Goal: Information Seeking & Learning: Learn about a topic

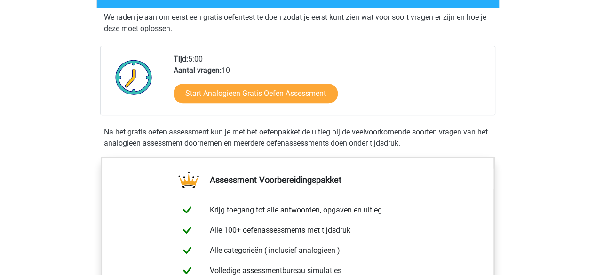
scroll to position [179, 0]
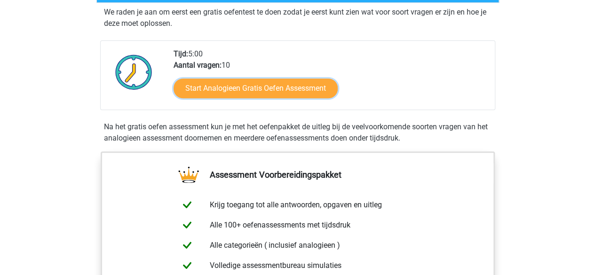
click at [272, 84] on link "Start Analogieen Gratis Oefen Assessment" at bounding box center [256, 89] width 164 height 20
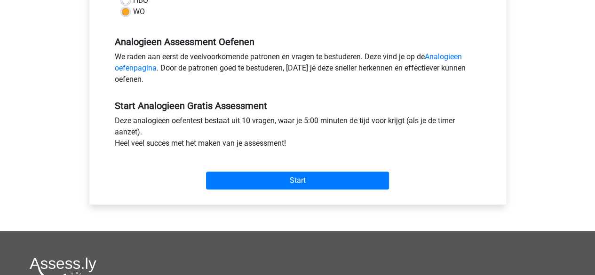
scroll to position [265, 0]
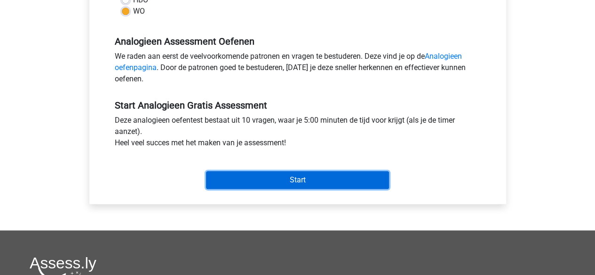
click at [300, 177] on input "Start" at bounding box center [297, 180] width 183 height 18
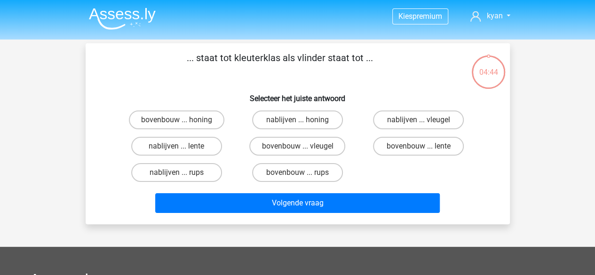
click at [305, 170] on label "bovenbouw ... rups" at bounding box center [297, 172] width 91 height 19
click at [304, 173] on input "bovenbouw ... rups" at bounding box center [300, 176] width 6 height 6
radio input "true"
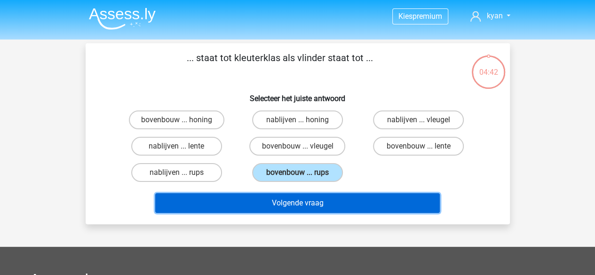
click at [307, 201] on button "Volgende vraag" at bounding box center [297, 203] width 285 height 20
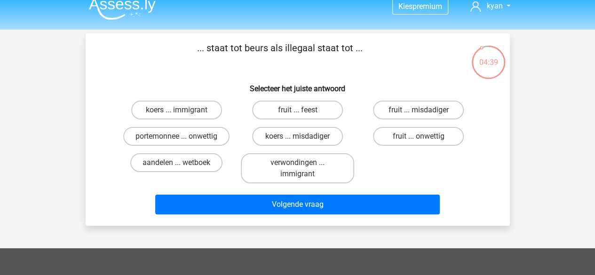
scroll to position [10, 0]
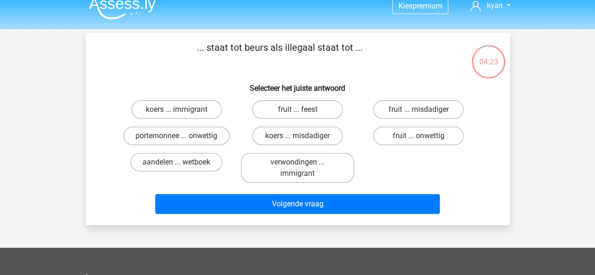
click at [293, 141] on label "koers ... misdadiger" at bounding box center [297, 136] width 91 height 19
click at [297, 141] on input "koers ... misdadiger" at bounding box center [300, 139] width 6 height 6
radio input "true"
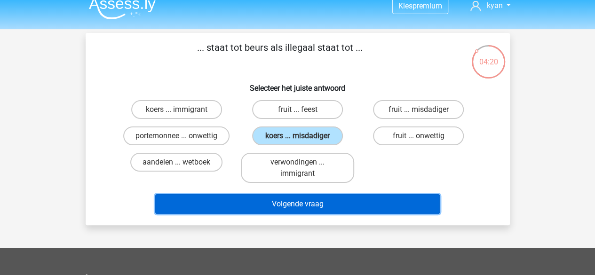
click at [317, 203] on button "Volgende vraag" at bounding box center [297, 204] width 285 height 20
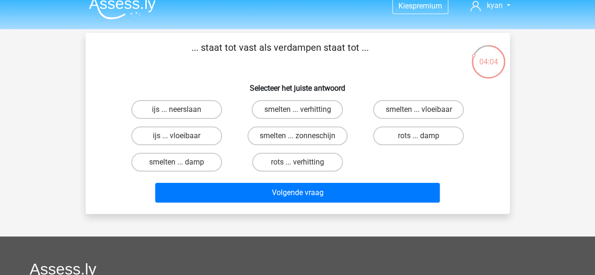
click at [196, 135] on label "ijs ... vloeibaar" at bounding box center [176, 136] width 91 height 19
click at [183, 136] on input "ijs ... vloeibaar" at bounding box center [180, 139] width 6 height 6
radio input "true"
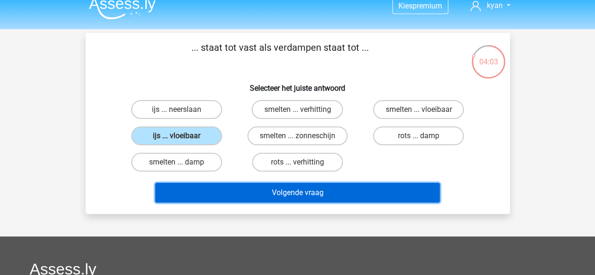
click at [252, 189] on button "Volgende vraag" at bounding box center [297, 193] width 285 height 20
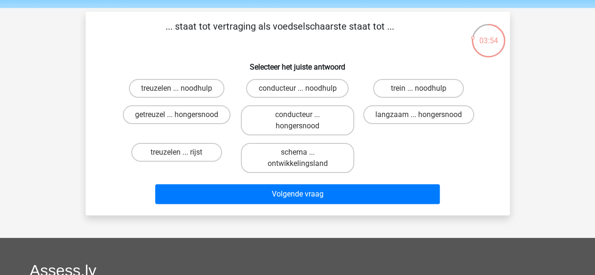
scroll to position [31, 0]
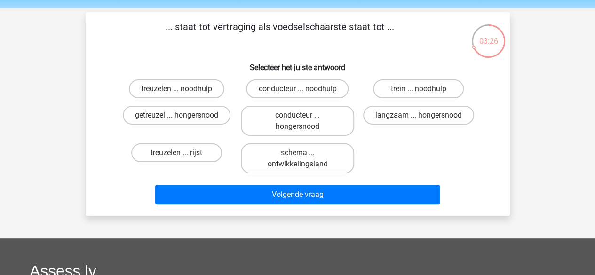
click at [422, 116] on input "langzaam ... hongersnood" at bounding box center [422, 118] width 6 height 6
radio input "true"
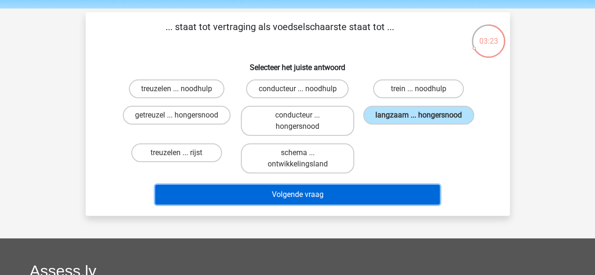
click at [389, 196] on button "Volgende vraag" at bounding box center [297, 195] width 285 height 20
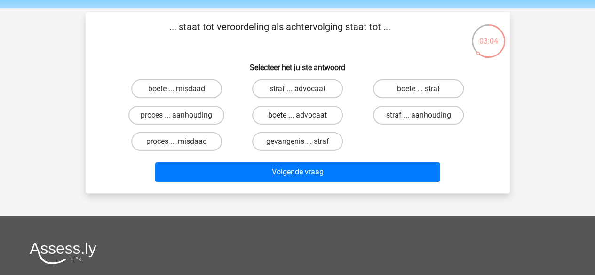
click at [201, 115] on label "proces ... aanhouding" at bounding box center [176, 115] width 96 height 19
click at [183, 115] on input "proces ... aanhouding" at bounding box center [180, 118] width 6 height 6
radio input "true"
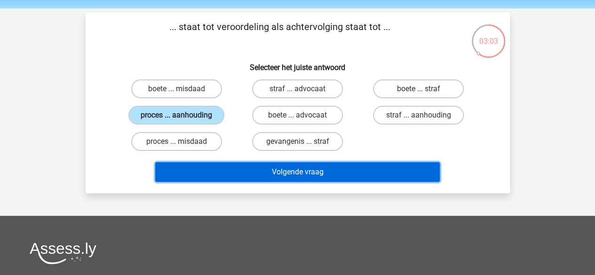
click at [237, 179] on button "Volgende vraag" at bounding box center [297, 172] width 285 height 20
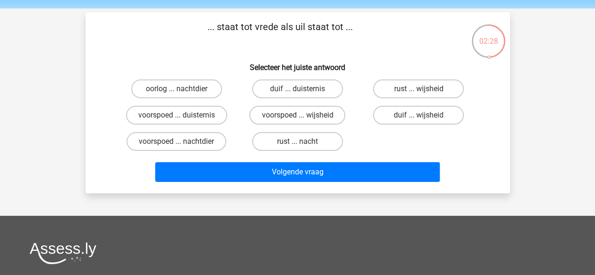
click at [321, 95] on label "duif ... duisternis" at bounding box center [297, 89] width 91 height 19
click at [304, 95] on input "duif ... duisternis" at bounding box center [300, 92] width 6 height 6
radio input "true"
click at [321, 95] on label "duif ... duisternis" at bounding box center [297, 89] width 91 height 19
click at [304, 95] on input "duif ... duisternis" at bounding box center [300, 92] width 6 height 6
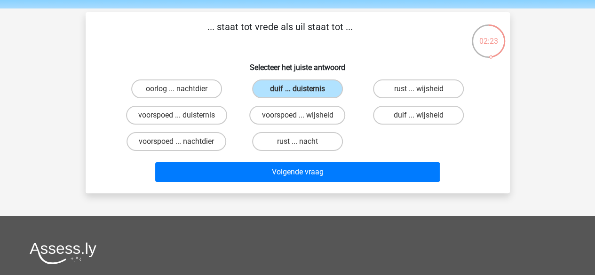
click at [402, 112] on label "duif ... wijsheid" at bounding box center [418, 115] width 91 height 19
click at [419, 115] on input "duif ... wijsheid" at bounding box center [422, 118] width 6 height 6
radio input "true"
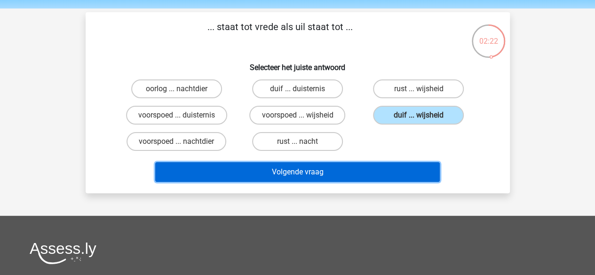
click at [338, 176] on button "Volgende vraag" at bounding box center [297, 172] width 285 height 20
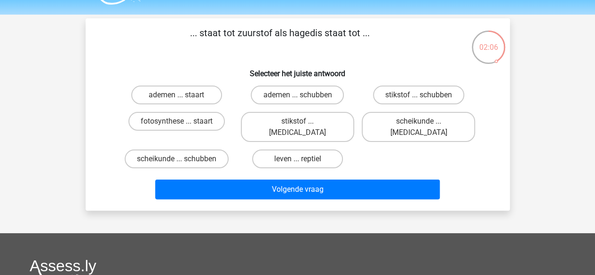
scroll to position [24, 0]
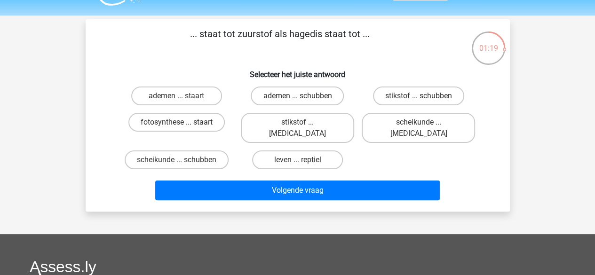
click at [328, 118] on label "stikstof ... krokodil" at bounding box center [297, 128] width 113 height 30
click at [304, 122] on input "stikstof ... krokodil" at bounding box center [300, 125] width 6 height 6
radio input "true"
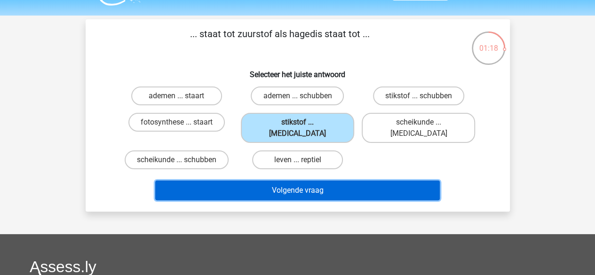
click at [329, 181] on button "Volgende vraag" at bounding box center [297, 191] width 285 height 20
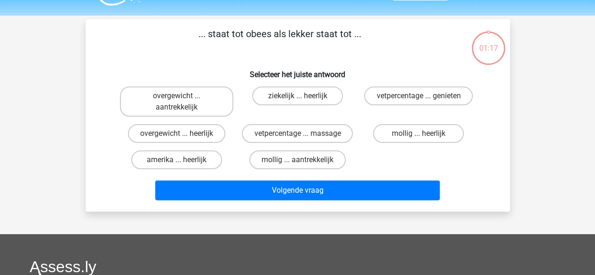
scroll to position [43, 0]
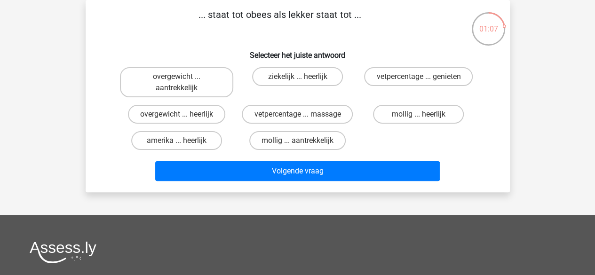
click at [189, 114] on label "overgewicht ... heerlijk" at bounding box center [176, 114] width 97 height 19
click at [183, 114] on input "overgewicht ... heerlijk" at bounding box center [180, 117] width 6 height 6
radio input "true"
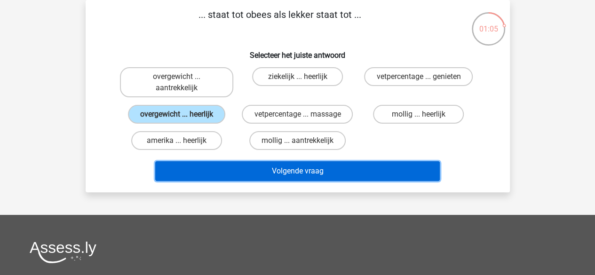
click at [255, 170] on button "Volgende vraag" at bounding box center [297, 171] width 285 height 20
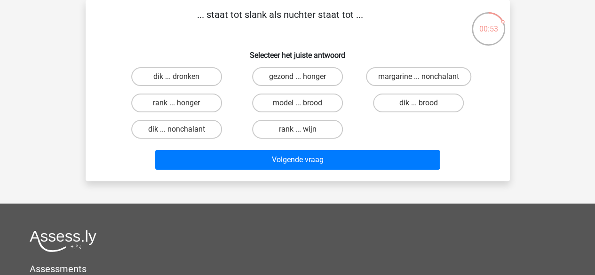
click at [201, 79] on label "dik ... dronken" at bounding box center [176, 76] width 91 height 19
click at [183, 79] on input "dik ... dronken" at bounding box center [180, 80] width 6 height 6
radio input "true"
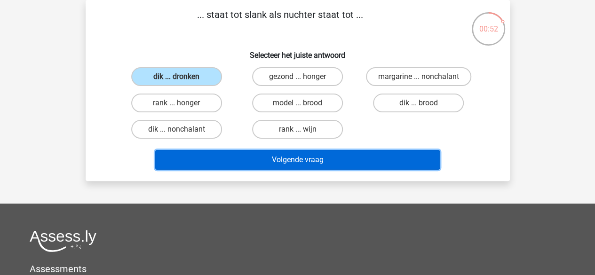
click at [239, 160] on button "Volgende vraag" at bounding box center [297, 160] width 285 height 20
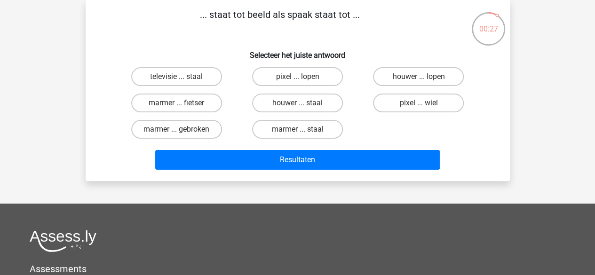
click at [302, 103] on label "houwer ... staal" at bounding box center [297, 103] width 91 height 19
click at [302, 103] on input "houwer ... staal" at bounding box center [300, 106] width 6 height 6
radio input "true"
click at [289, 129] on label "marmer ... staal" at bounding box center [297, 129] width 91 height 19
click at [297, 129] on input "marmer ... staal" at bounding box center [300, 132] width 6 height 6
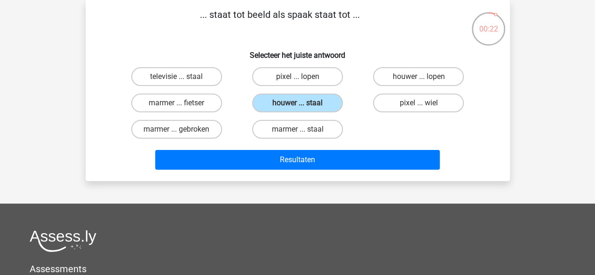
radio input "true"
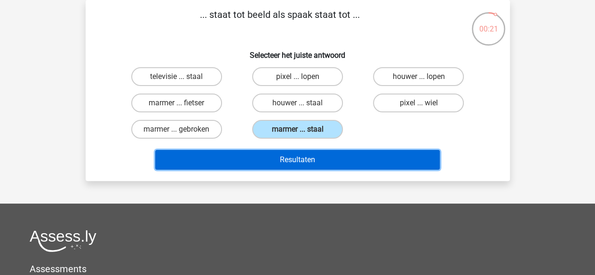
click at [303, 162] on button "Resultaten" at bounding box center [297, 160] width 285 height 20
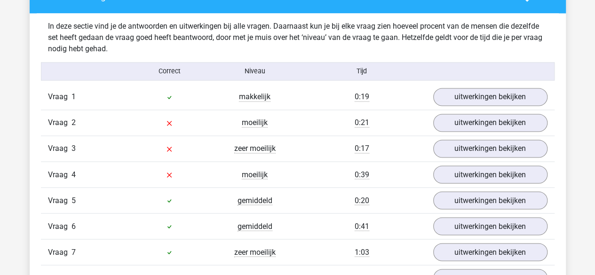
scroll to position [727, 0]
click at [465, 117] on link "uitwerkingen bekijken" at bounding box center [490, 123] width 114 height 18
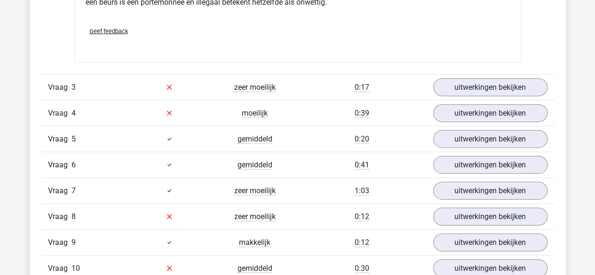
scroll to position [1045, 0]
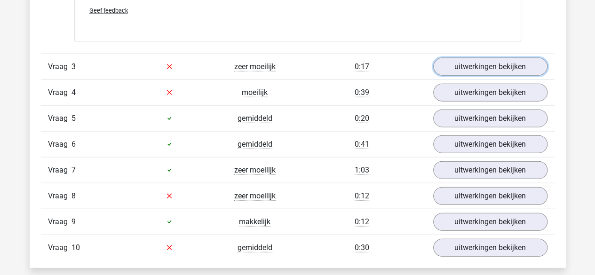
click at [490, 64] on link "uitwerkingen bekijken" at bounding box center [490, 67] width 114 height 18
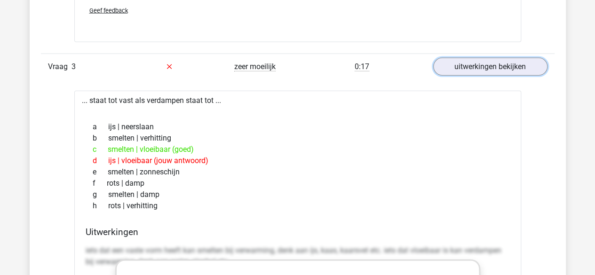
click at [484, 61] on link "uitwerkingen bekijken" at bounding box center [490, 67] width 114 height 18
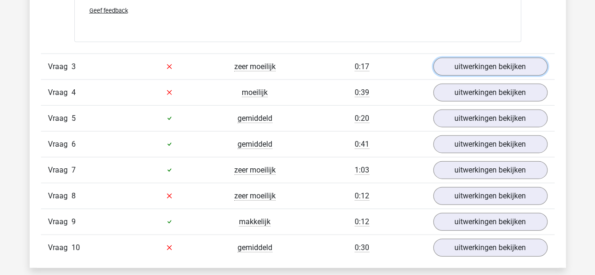
click at [464, 59] on link "uitwerkingen bekijken" at bounding box center [490, 67] width 114 height 18
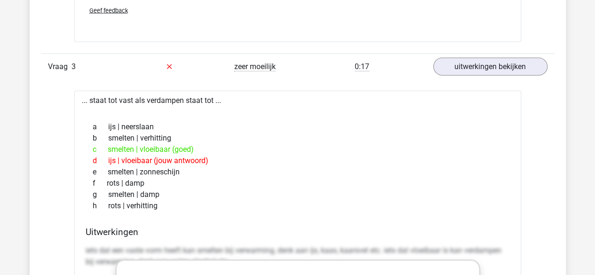
drag, startPoint x: 161, startPoint y: 202, endPoint x: 57, endPoint y: 96, distance: 149.1
click at [57, 96] on div "Vraag 1 makkelijk 0:19 uitwerkingen bekijken ... staat tot kleuterklas als vlin…" at bounding box center [298, 263] width 500 height 993
copy div "... staat tot vast als verdampen staat tot ... a ijs | neerslaan b smelten | ve…"
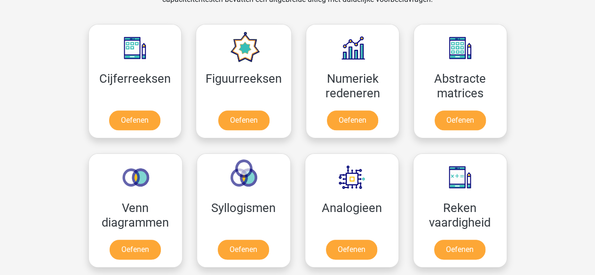
scroll to position [416, 0]
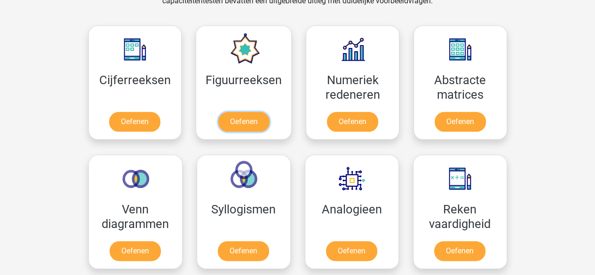
click at [263, 128] on link "Oefenen" at bounding box center [243, 122] width 51 height 20
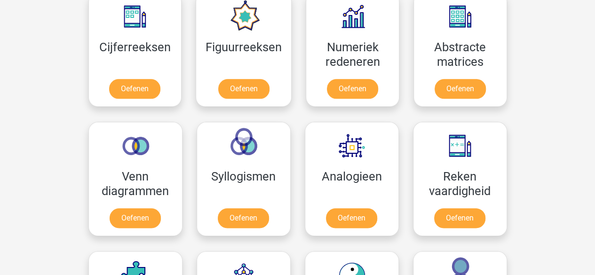
scroll to position [449, 0]
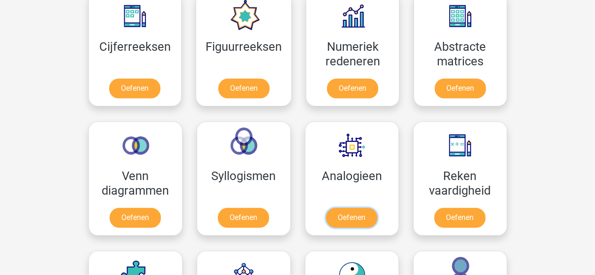
click at [363, 217] on link "Oefenen" at bounding box center [351, 218] width 51 height 20
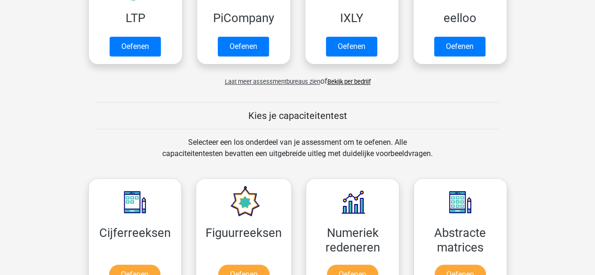
scroll to position [192, 0]
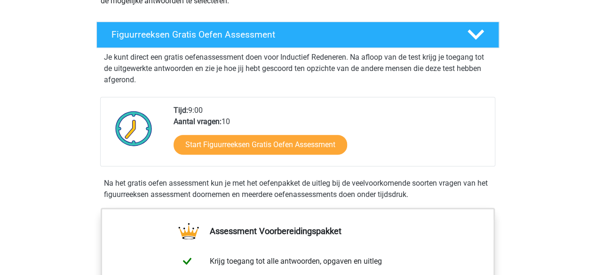
scroll to position [145, 0]
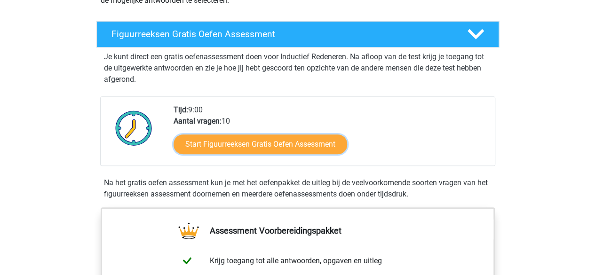
click at [264, 149] on link "Start Figuurreeksen Gratis Oefen Assessment" at bounding box center [261, 145] width 174 height 20
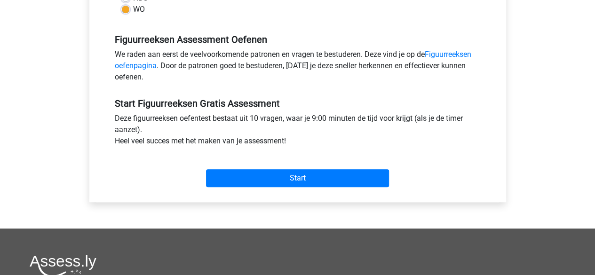
scroll to position [273, 0]
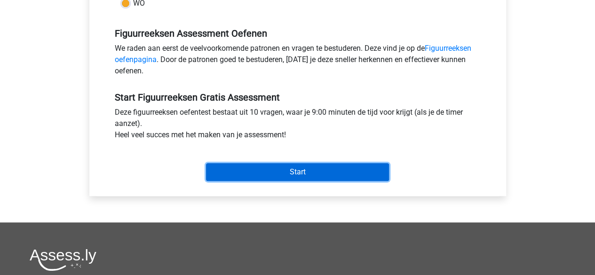
click at [277, 167] on input "Start" at bounding box center [297, 172] width 183 height 18
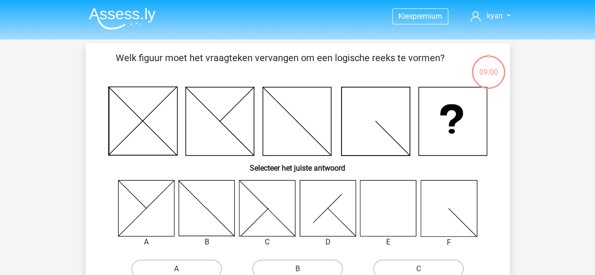
scroll to position [31, 0]
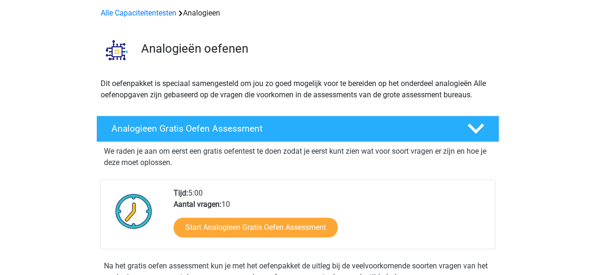
scroll to position [40, 0]
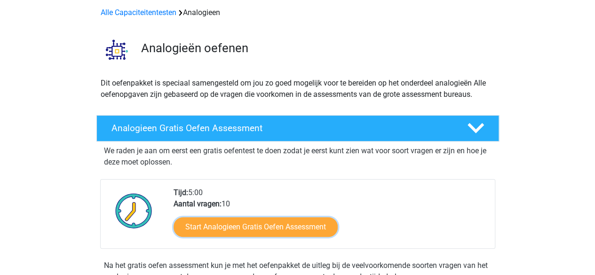
click at [218, 227] on link "Start Analogieen Gratis Oefen Assessment" at bounding box center [256, 227] width 164 height 20
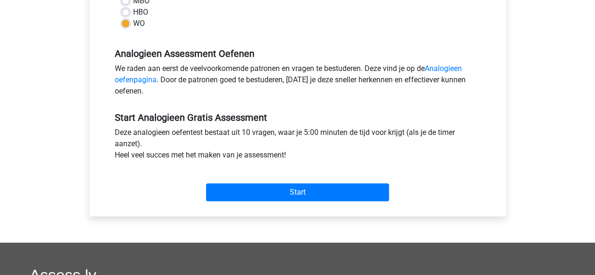
scroll to position [253, 0]
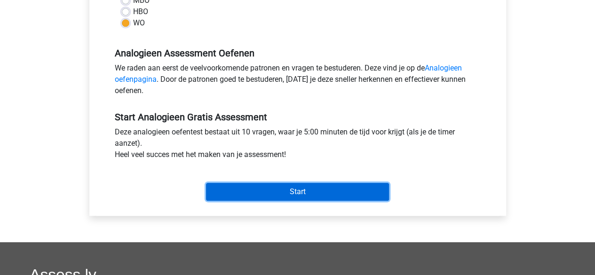
click at [268, 192] on input "Start" at bounding box center [297, 192] width 183 height 18
